Goal: Information Seeking & Learning: Learn about a topic

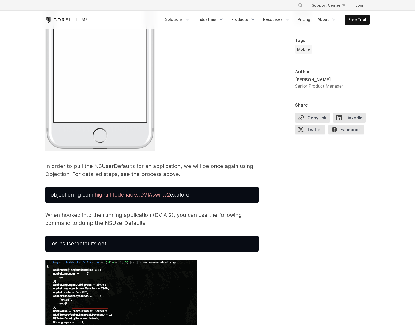
scroll to position [1489, 0]
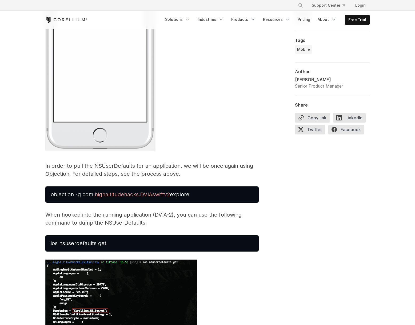
drag, startPoint x: 194, startPoint y: 203, endPoint x: 48, endPoint y: 203, distance: 145.7
click at [48, 203] on pre "objection -g com .highaltitudehacks.DVIAswiftv2 explore" at bounding box center [151, 194] width 213 height 16
copy span "objection -g com .highaltitudehacks.DVIAswiftv2 explore"
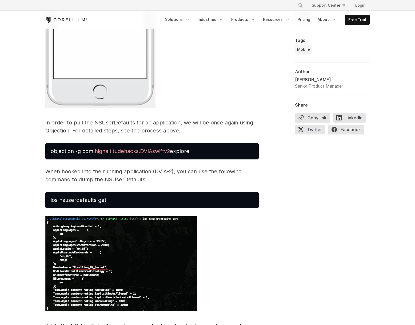
scroll to position [1534, 0]
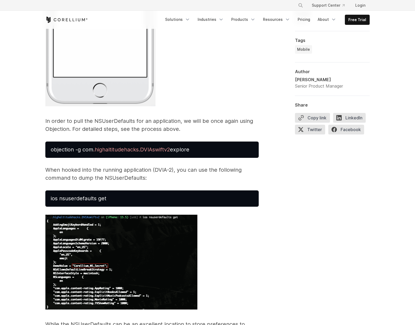
click at [196, 158] on pre "objection -g com .highaltitudehacks.DVIAswiftv2 explore" at bounding box center [151, 149] width 213 height 16
drag, startPoint x: 196, startPoint y: 158, endPoint x: 49, endPoint y: 161, distance: 147.6
click at [49, 158] on pre "objection -g com .highaltitudehacks.DVIAswiftv2 explore" at bounding box center [151, 149] width 213 height 16
copy span "objection -g com .highaltitudehacks.DVIAswiftv2 explore"
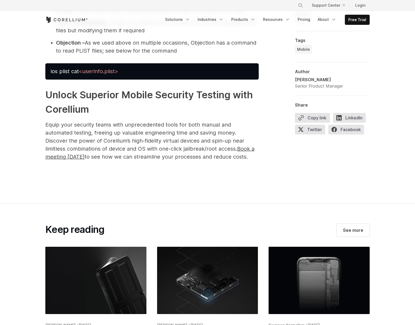
scroll to position [3253, 0]
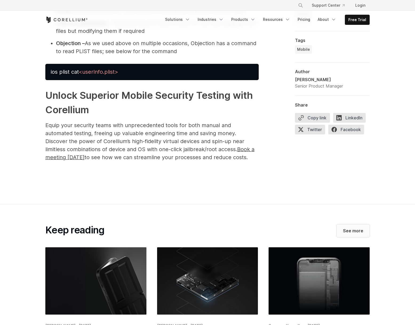
click at [351, 234] on span "See more" at bounding box center [353, 230] width 20 height 6
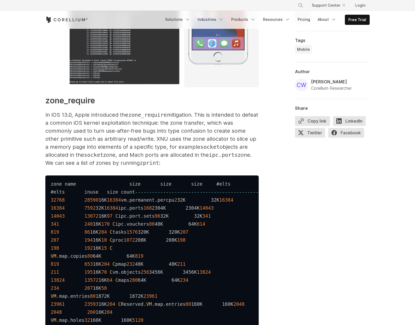
scroll to position [776, 0]
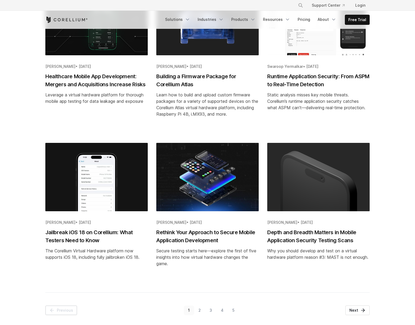
scroll to position [409, 0]
